Goal: Task Accomplishment & Management: Manage account settings

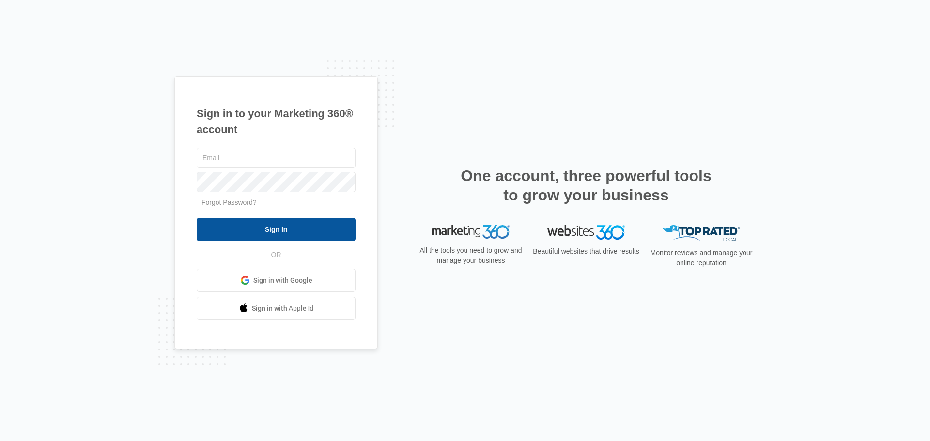
type input "[EMAIL_ADDRESS][DOMAIN_NAME]"
click at [315, 224] on input "Sign In" at bounding box center [276, 229] width 159 height 23
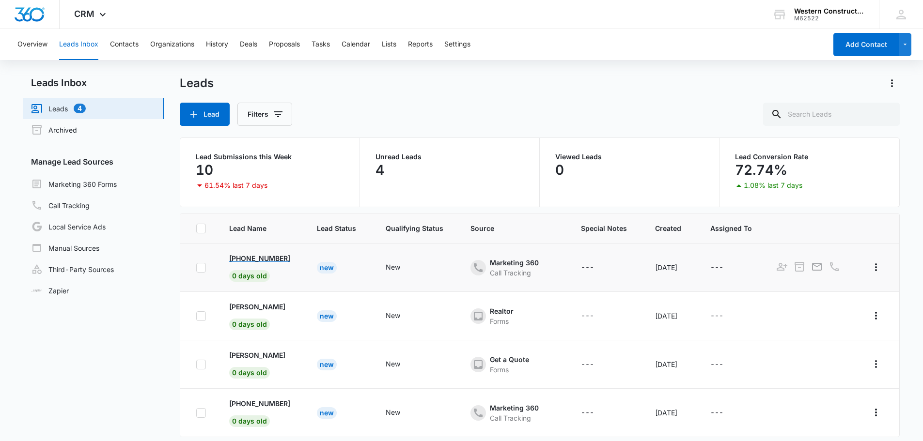
drag, startPoint x: 279, startPoint y: 261, endPoint x: 274, endPoint y: 267, distance: 6.9
click at [279, 261] on p "[PHONE_NUMBER]" at bounding box center [259, 258] width 61 height 10
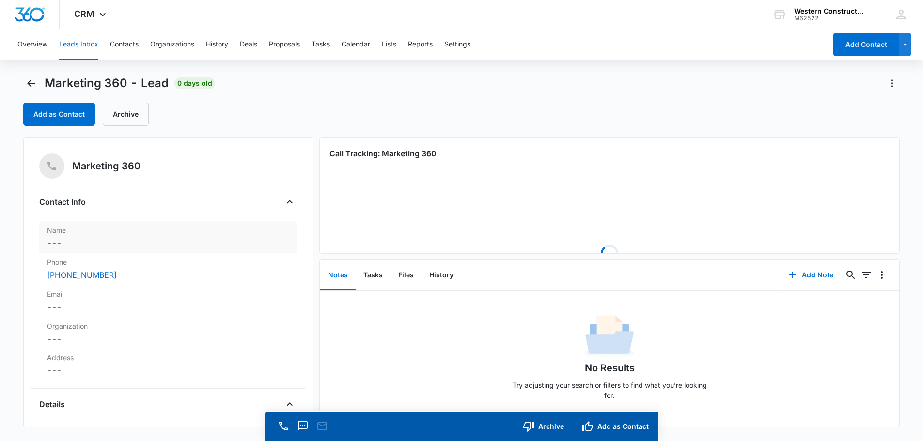
click at [59, 244] on dd "Cancel Save Changes ---" at bounding box center [168, 243] width 243 height 12
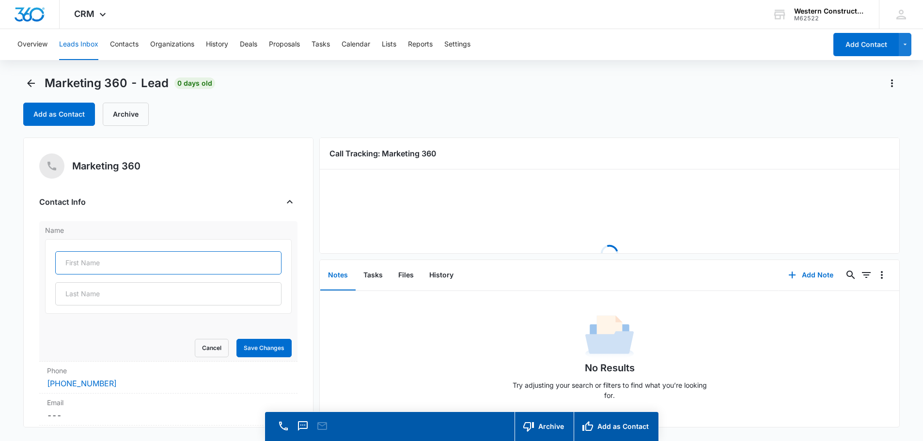
click at [84, 262] on input "text" at bounding box center [168, 263] width 226 height 23
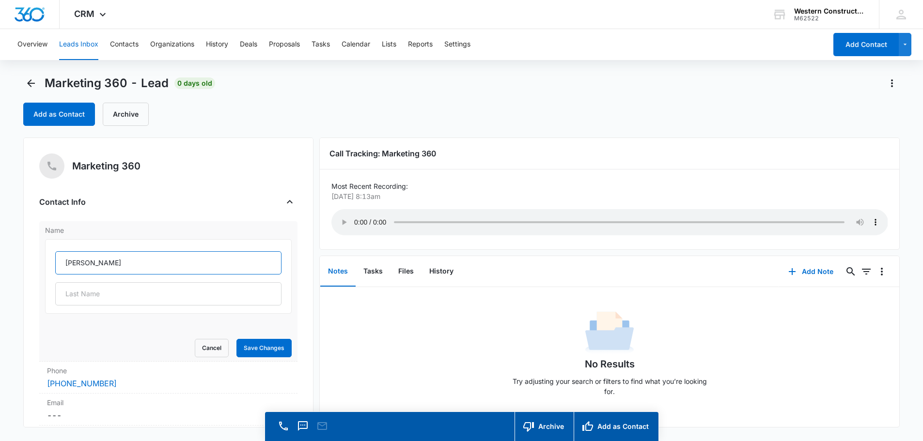
type input "[PERSON_NAME]"
click at [265, 353] on button "Save Changes" at bounding box center [263, 348] width 55 height 18
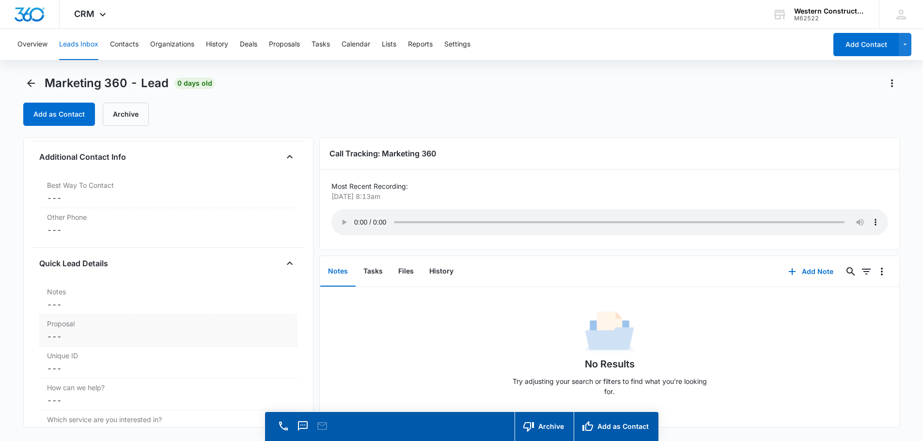
scroll to position [678, 0]
click at [74, 311] on div "Notes Cancel Save Changes ---" at bounding box center [168, 299] width 258 height 32
click at [74, 314] on textarea "Notes" at bounding box center [168, 327] width 247 height 55
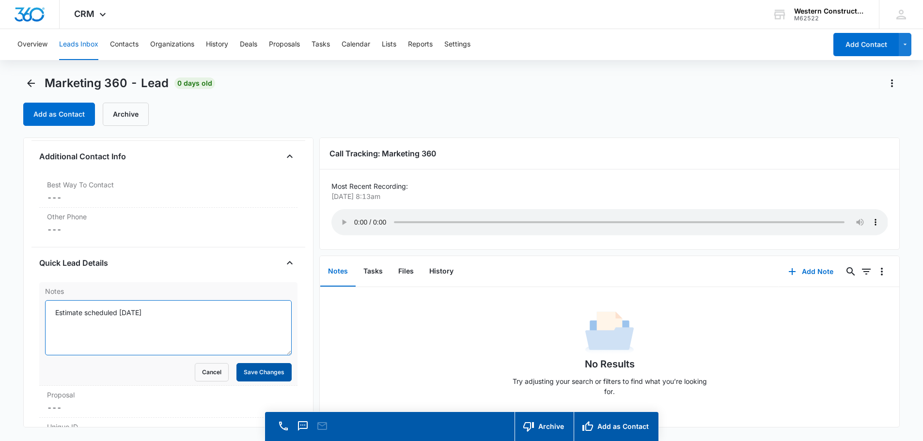
type textarea "Estimate scheduled [DATE]"
click at [269, 371] on button "Save Changes" at bounding box center [263, 372] width 55 height 18
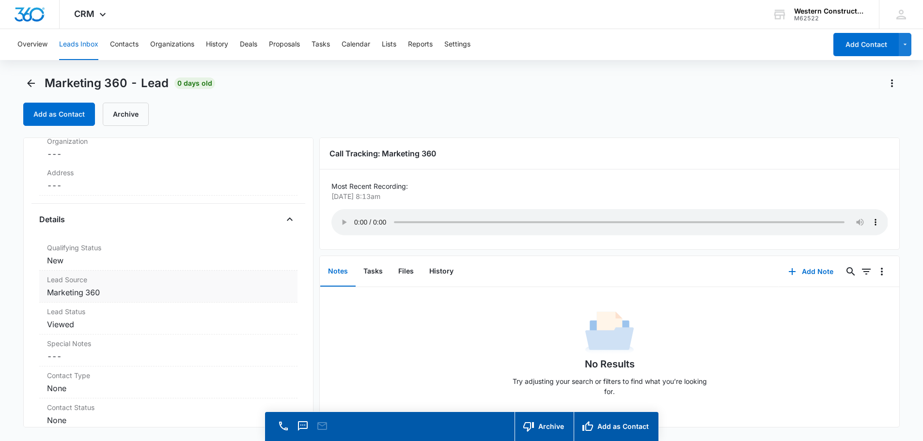
scroll to position [0, 0]
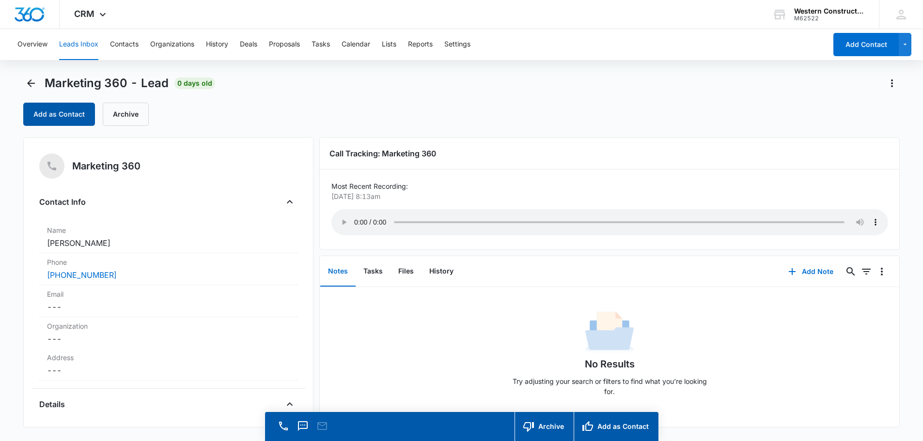
click at [74, 120] on button "Add as Contact" at bounding box center [59, 114] width 72 height 23
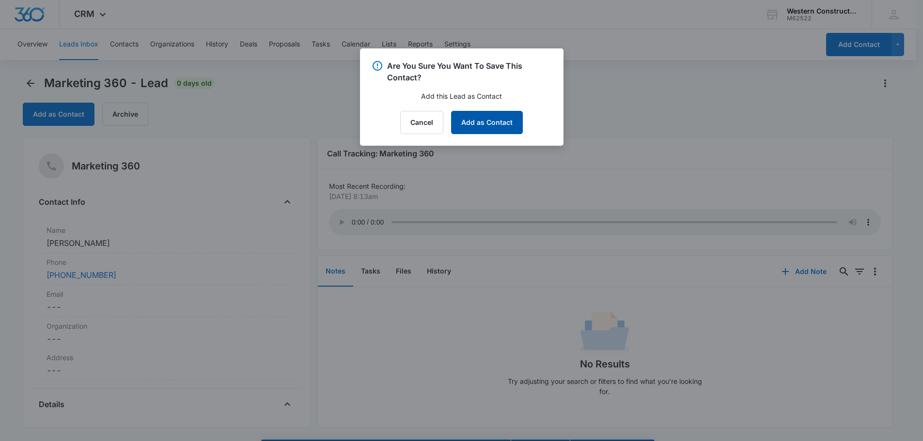
click at [485, 121] on button "Add as Contact" at bounding box center [487, 122] width 72 height 23
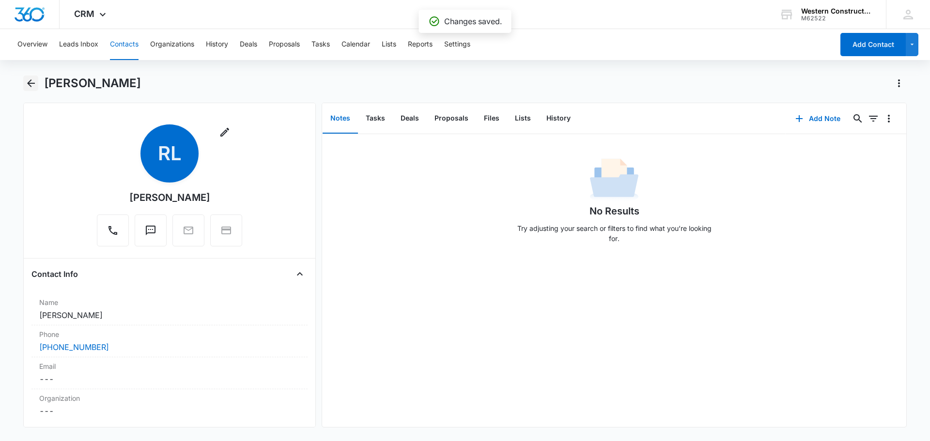
click at [34, 83] on icon "Back" at bounding box center [31, 83] width 8 height 8
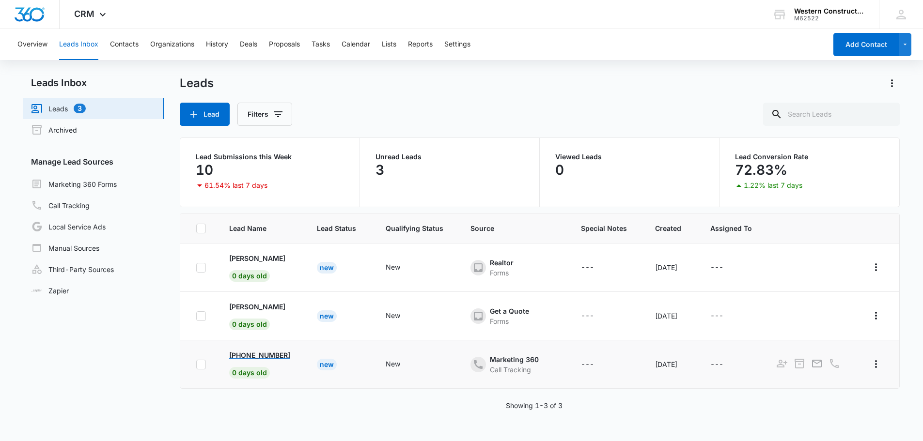
click at [267, 354] on p "[PHONE_NUMBER]" at bounding box center [259, 355] width 61 height 10
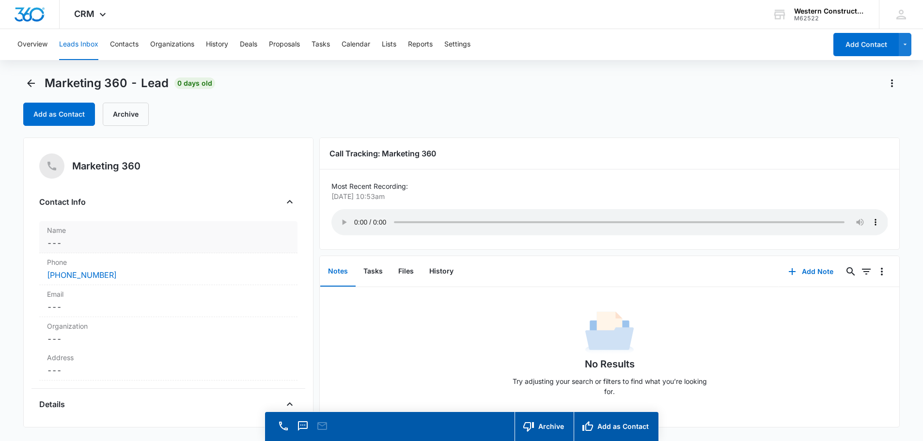
click at [71, 241] on dd "Cancel Save Changes ---" at bounding box center [168, 243] width 243 height 12
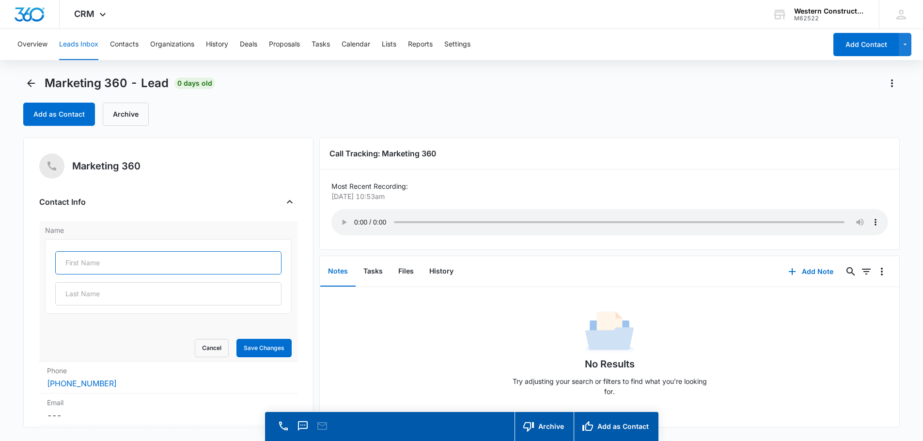
click at [74, 260] on input "text" at bounding box center [168, 263] width 226 height 23
type input "[PERSON_NAME]"
click at [247, 347] on button "Save Changes" at bounding box center [263, 348] width 55 height 18
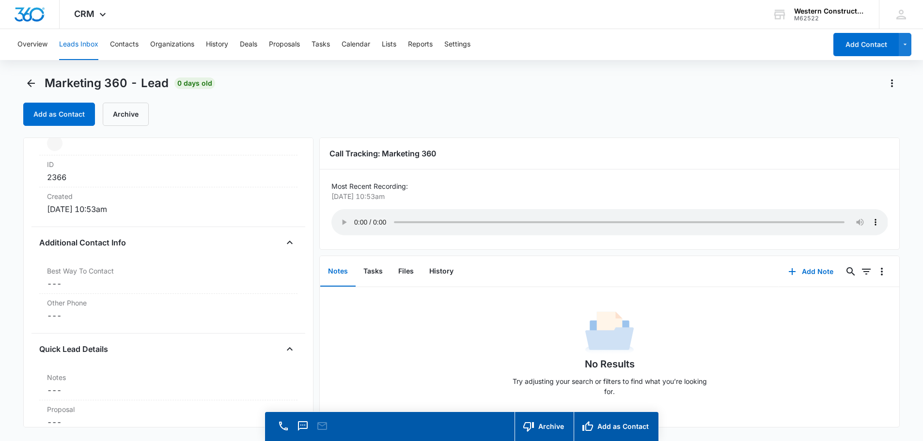
scroll to position [630, 0]
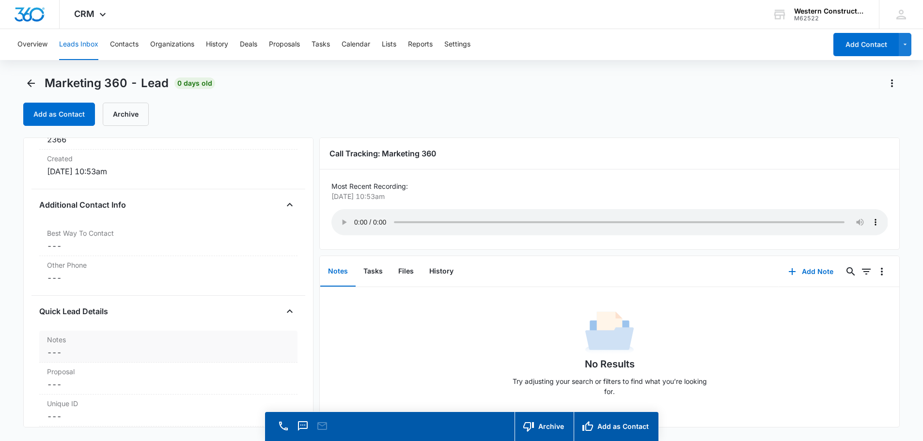
click at [70, 355] on dd "Cancel Save Changes ---" at bounding box center [168, 353] width 243 height 12
click at [76, 362] on textarea "Notes" at bounding box center [168, 376] width 247 height 55
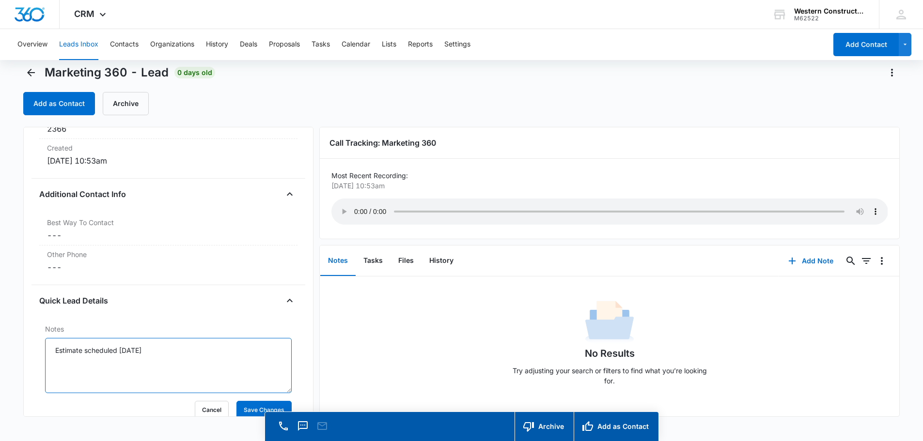
scroll to position [28, 0]
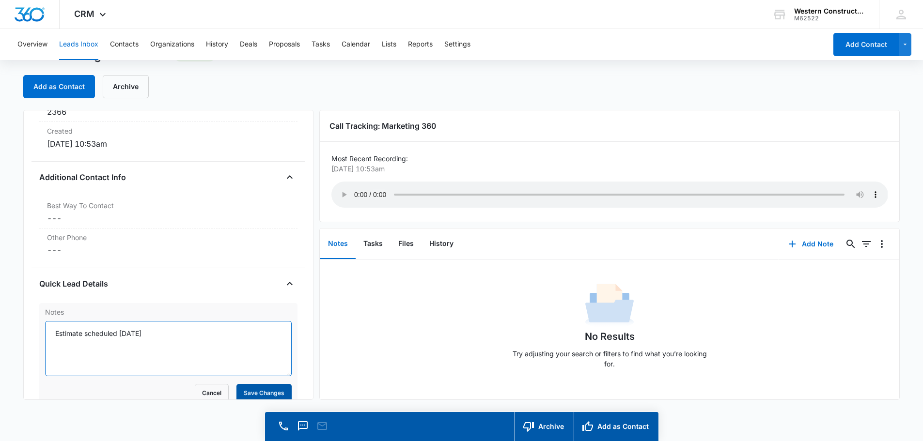
type textarea "Estimate scheduled [DATE]"
click at [257, 386] on button "Save Changes" at bounding box center [263, 393] width 55 height 18
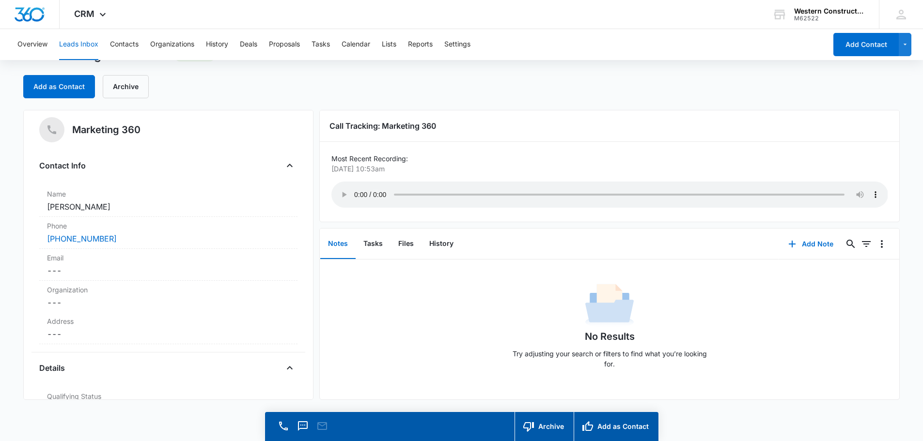
scroll to position [0, 0]
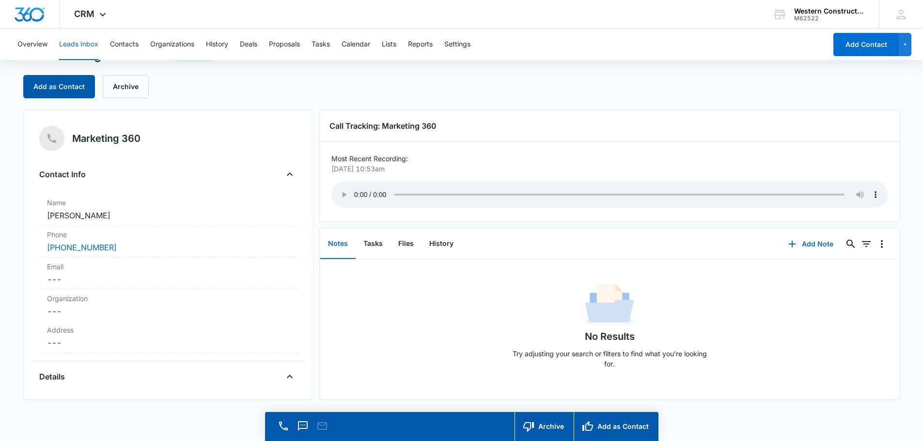
click at [57, 87] on button "Add as Contact" at bounding box center [59, 86] width 72 height 23
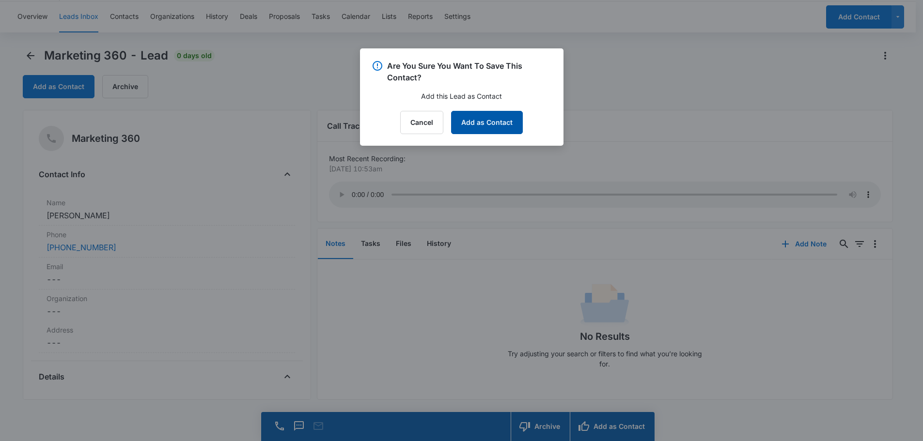
click at [499, 123] on button "Add as Contact" at bounding box center [487, 122] width 72 height 23
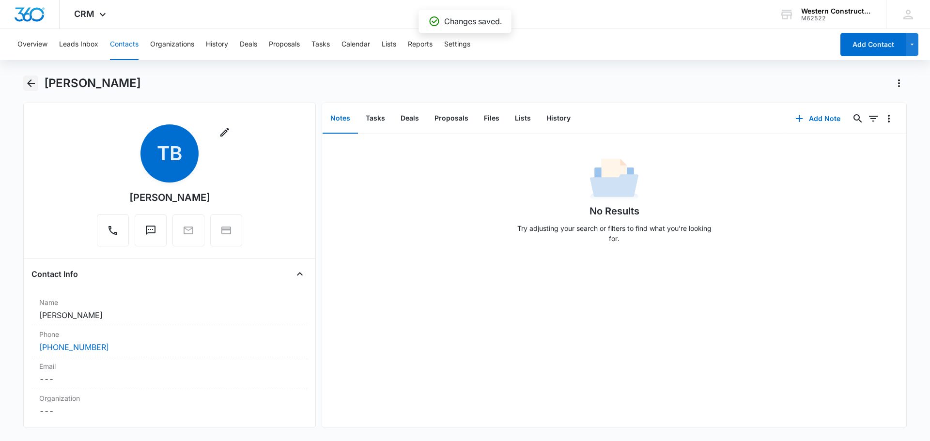
click at [29, 89] on icon "Back" at bounding box center [31, 84] width 12 height 12
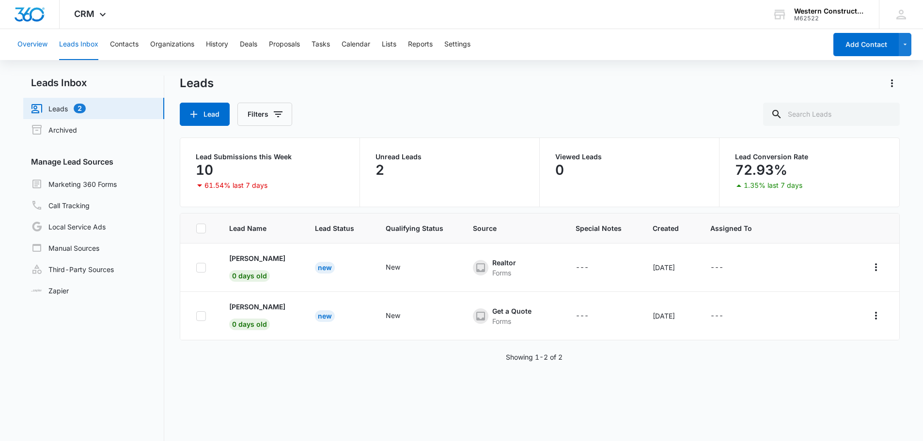
click at [38, 49] on button "Overview" at bounding box center [32, 44] width 30 height 31
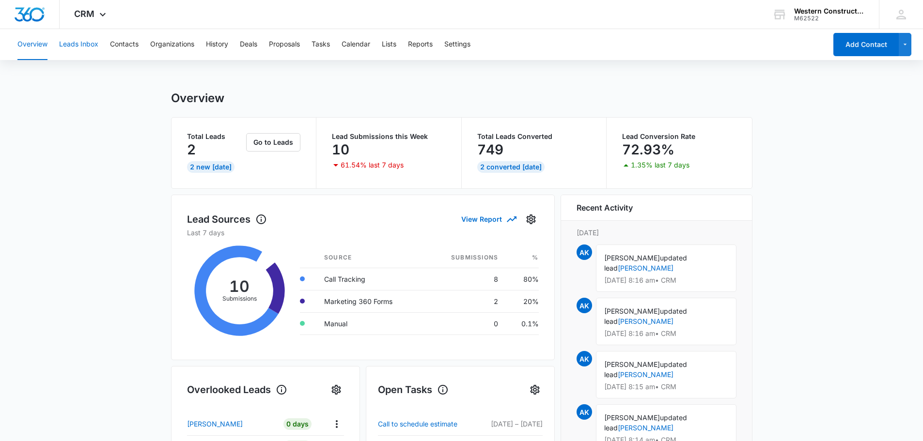
click at [73, 49] on button "Leads Inbox" at bounding box center [78, 44] width 39 height 31
